Goal: Navigation & Orientation: Find specific page/section

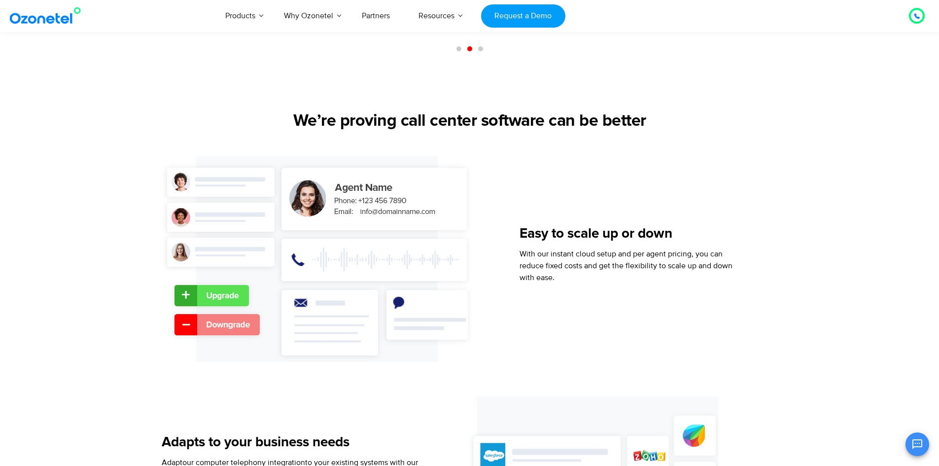
click at [60, 18] on img at bounding box center [47, 16] width 80 height 18
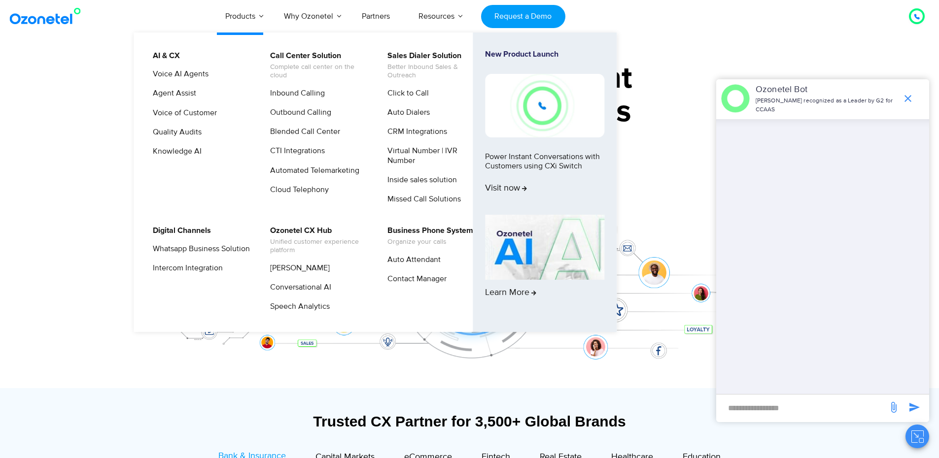
drag, startPoint x: 258, startPoint y: 16, endPoint x: 202, endPoint y: 35, distance: 59.4
click at [202, 35] on ul "AI & CX Voice AI Agents Agent Assist Voice of Customer Quality Audits Knowledge…" at bounding box center [375, 183] width 483 height 300
click at [518, 184] on span "Visit now" at bounding box center [507, 188] width 44 height 11
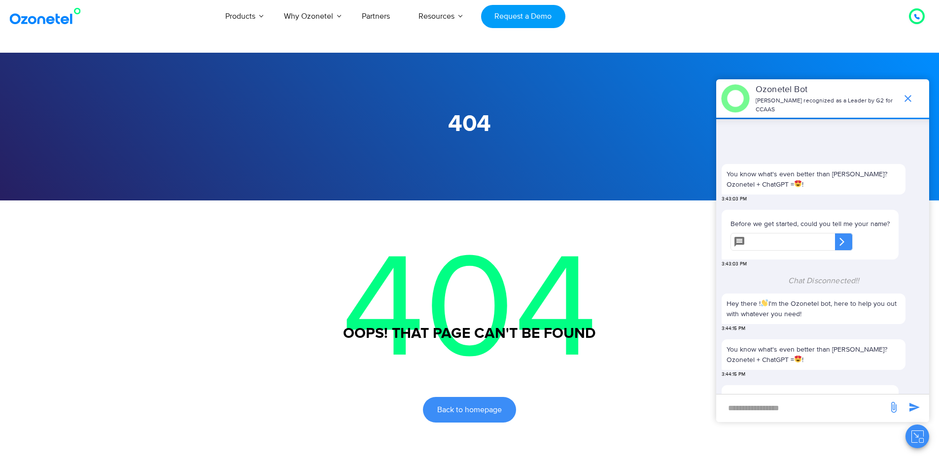
scroll to position [48, 0]
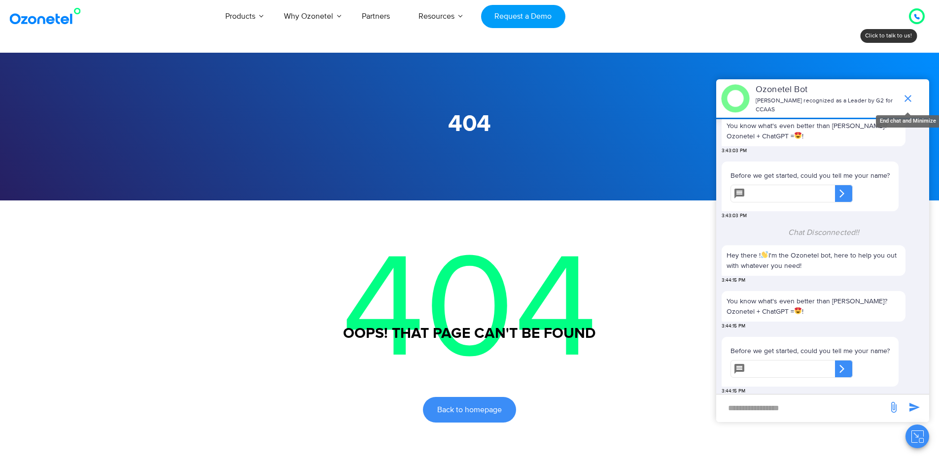
click at [912, 94] on icon "end chat or minimize" at bounding box center [908, 99] width 12 height 12
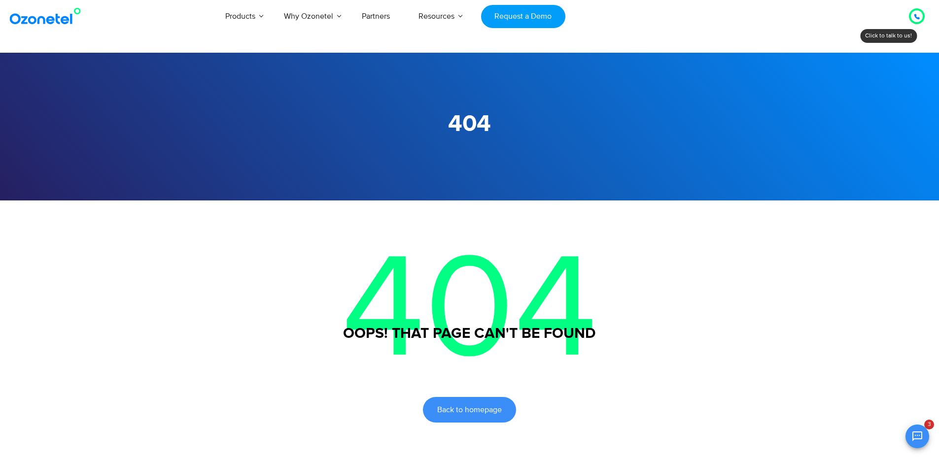
click at [485, 392] on p "404" at bounding box center [470, 311] width 616 height 221
click at [478, 406] on span "Back to homepage" at bounding box center [469, 410] width 65 height 8
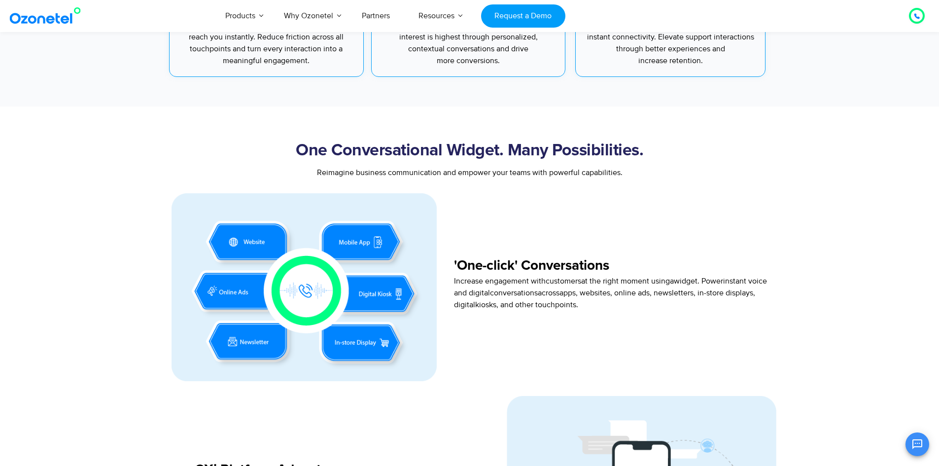
scroll to position [542, 0]
